Goal: Transaction & Acquisition: Purchase product/service

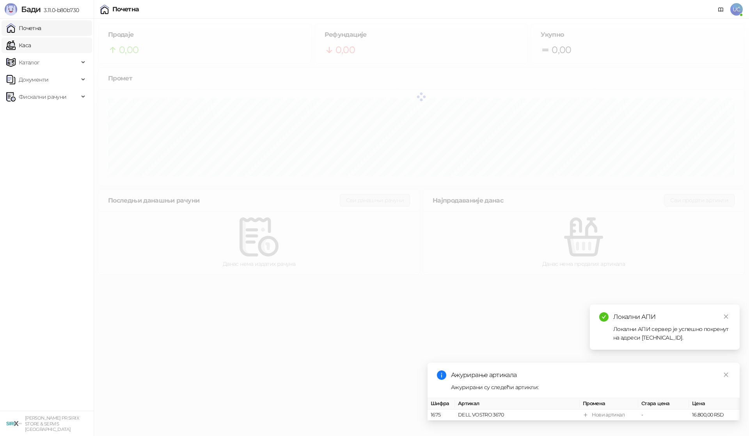
click at [31, 43] on link "Каса" at bounding box center [18, 45] width 25 height 16
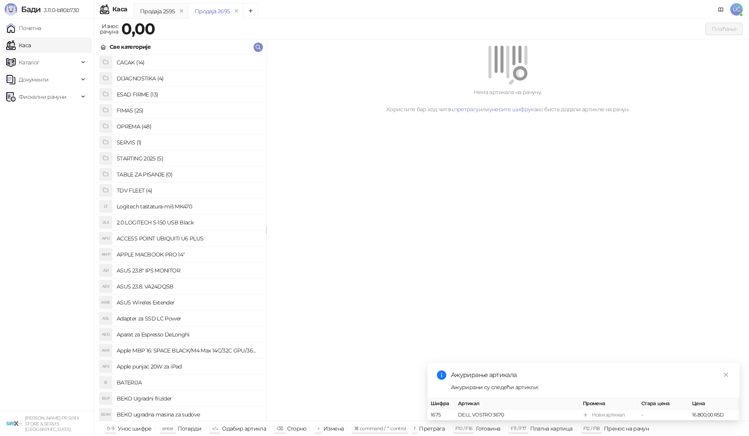
click at [139, 125] on h4 "OPREMA (48)" at bounding box center [188, 126] width 143 height 12
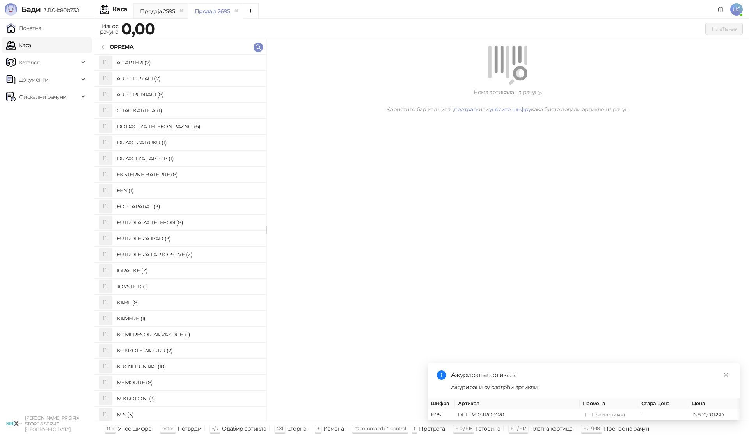
click at [165, 222] on h4 "FUTROLA ZA TELEFON (8)" at bounding box center [188, 222] width 143 height 12
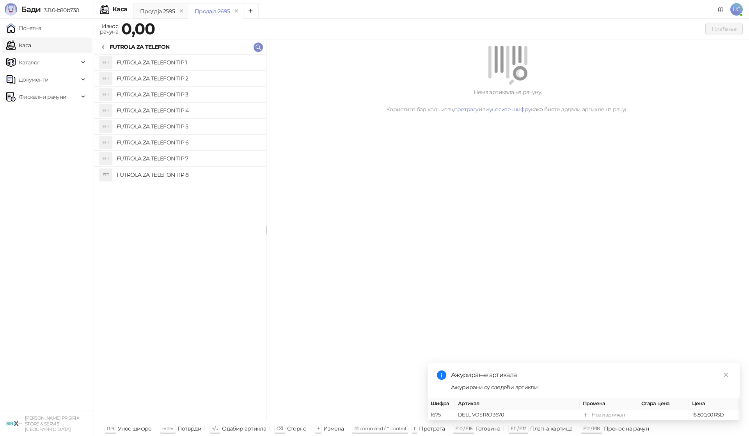
click at [183, 99] on h4 "FUTROLA ZA TELEFON TIP 3" at bounding box center [188, 94] width 143 height 12
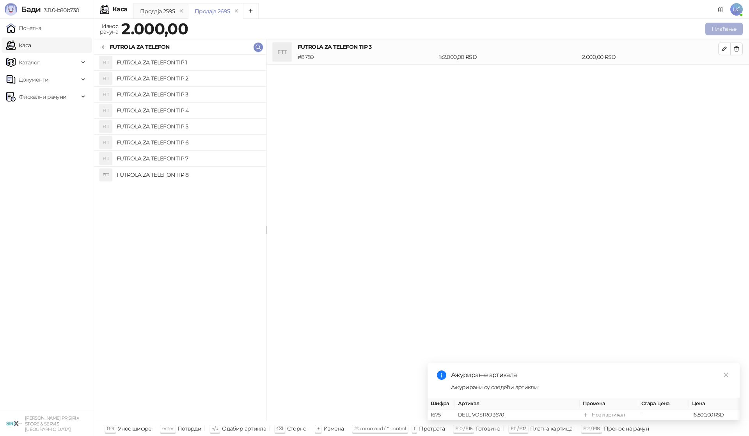
click at [717, 30] on button "Плаћање" at bounding box center [724, 29] width 37 height 12
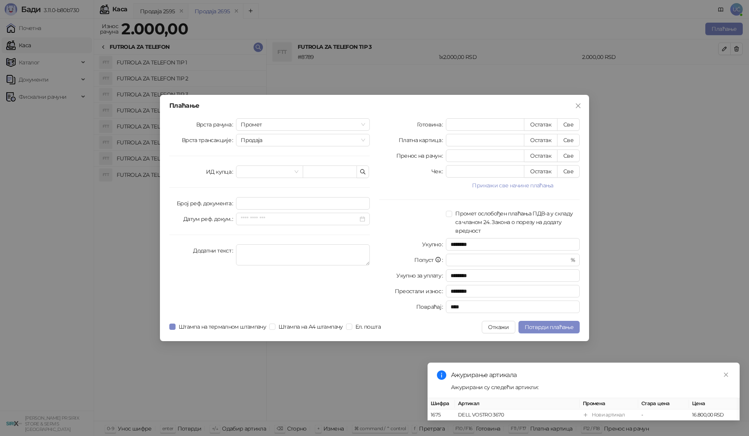
click at [579, 133] on div "Готовина * Остатак Све Платна картица * Остатак Све Пренос на рачун * Остатак С…" at bounding box center [480, 217] width 210 height 198
click at [575, 135] on button "Све" at bounding box center [568, 140] width 23 height 12
type input "****"
click at [556, 328] on span "Потврди плаћање" at bounding box center [549, 327] width 49 height 7
